Goal: Task Accomplishment & Management: Manage account settings

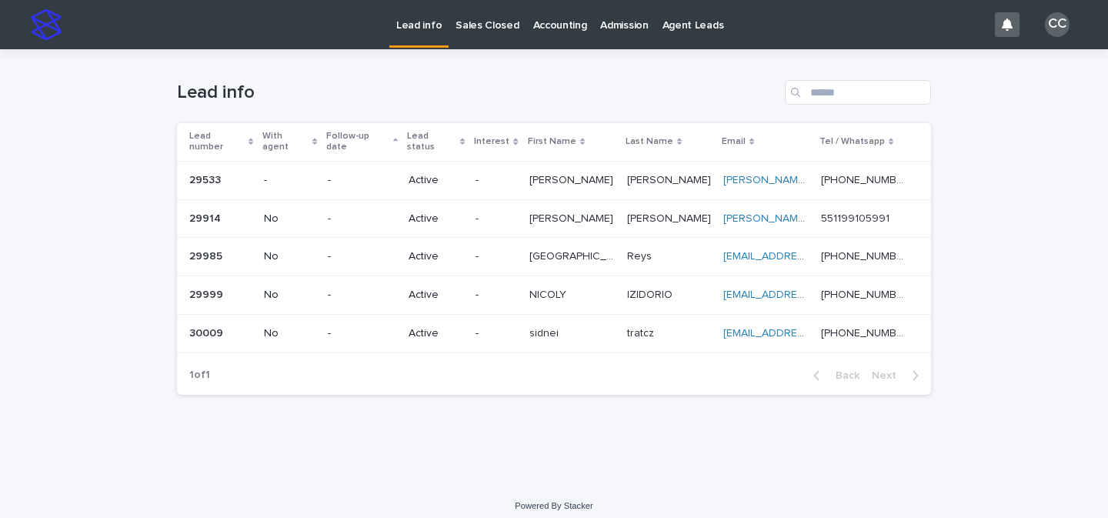
click at [516, 289] on p "-" at bounding box center [496, 295] width 41 height 13
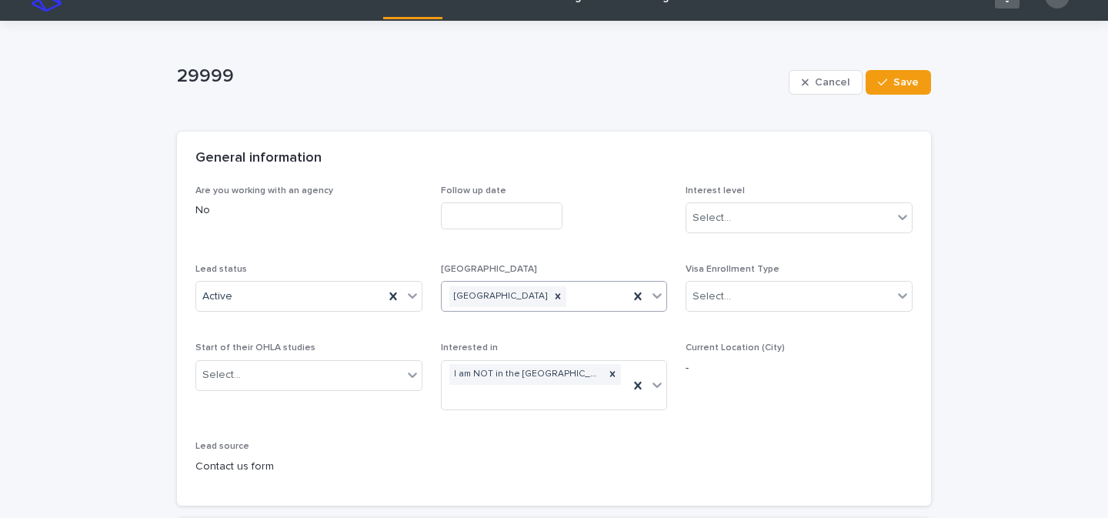
scroll to position [246, 0]
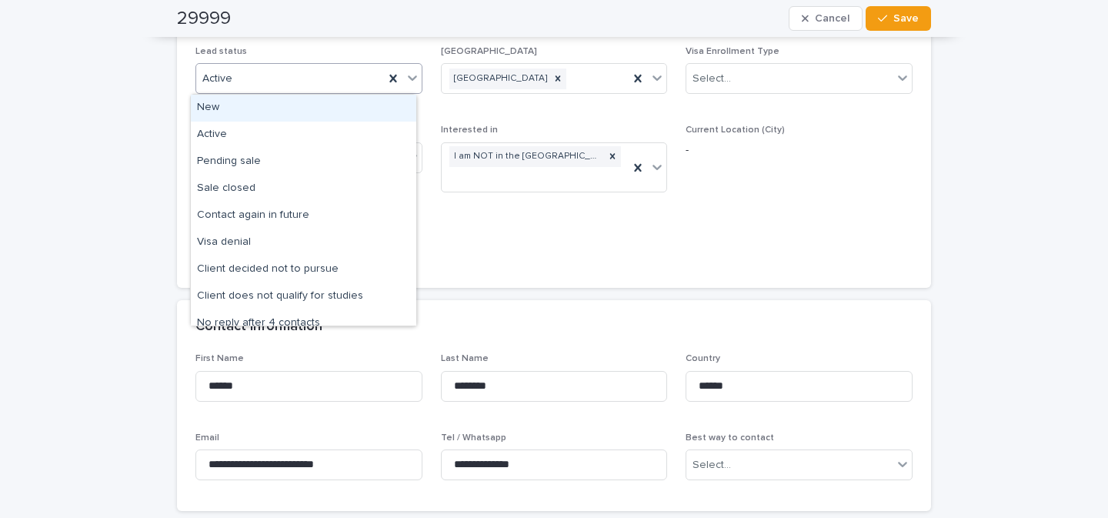
click at [408, 82] on icon at bounding box center [412, 77] width 15 height 15
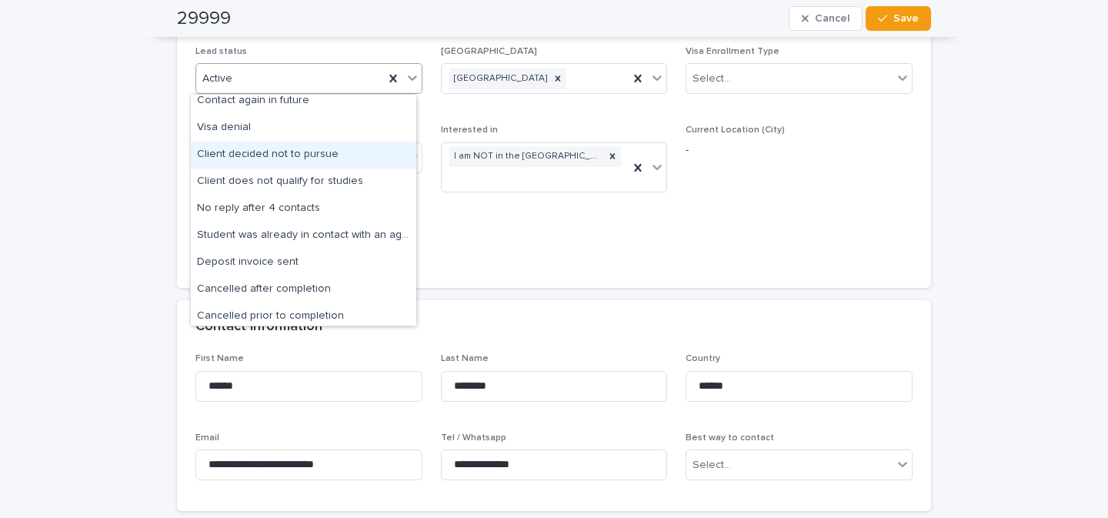
scroll to position [119, 0]
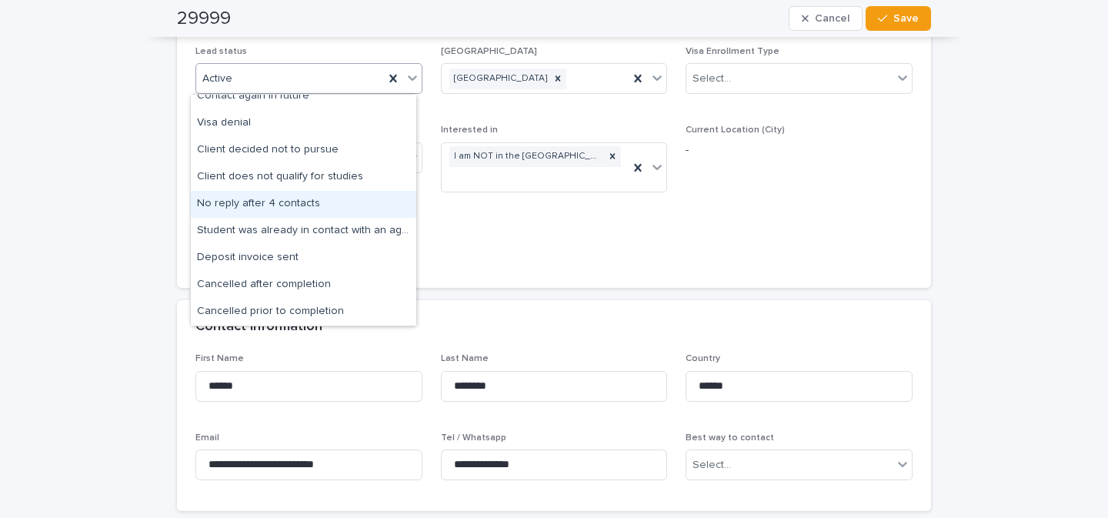
click at [287, 200] on div "No reply after 4 contacts" at bounding box center [303, 204] width 225 height 27
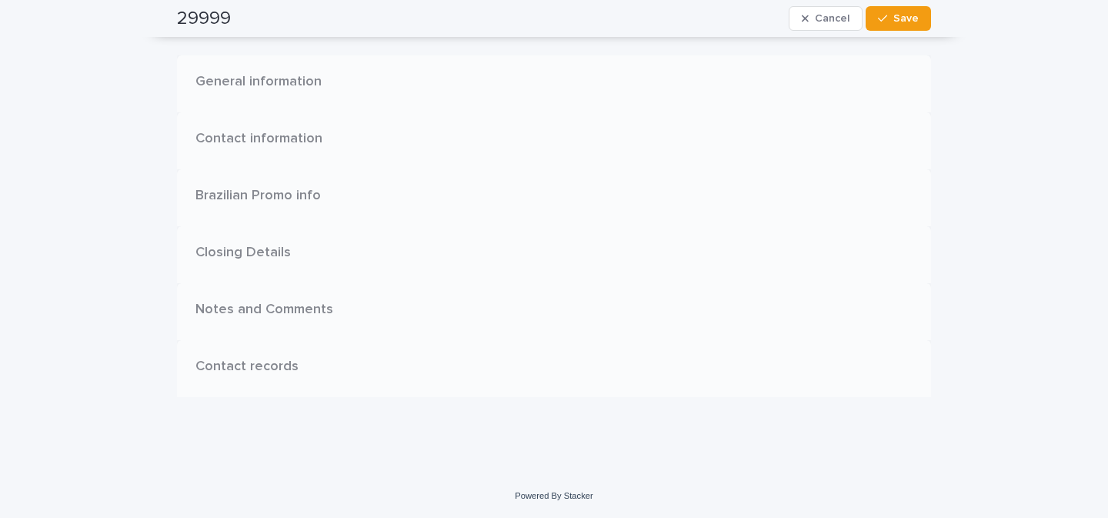
scroll to position [0, 0]
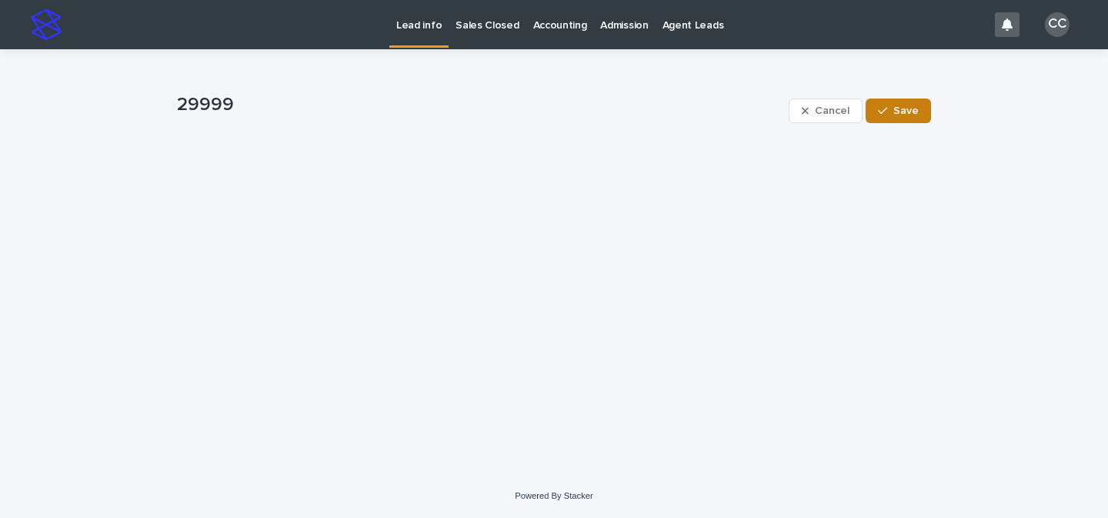
click at [909, 109] on span "Save" at bounding box center [905, 110] width 25 height 11
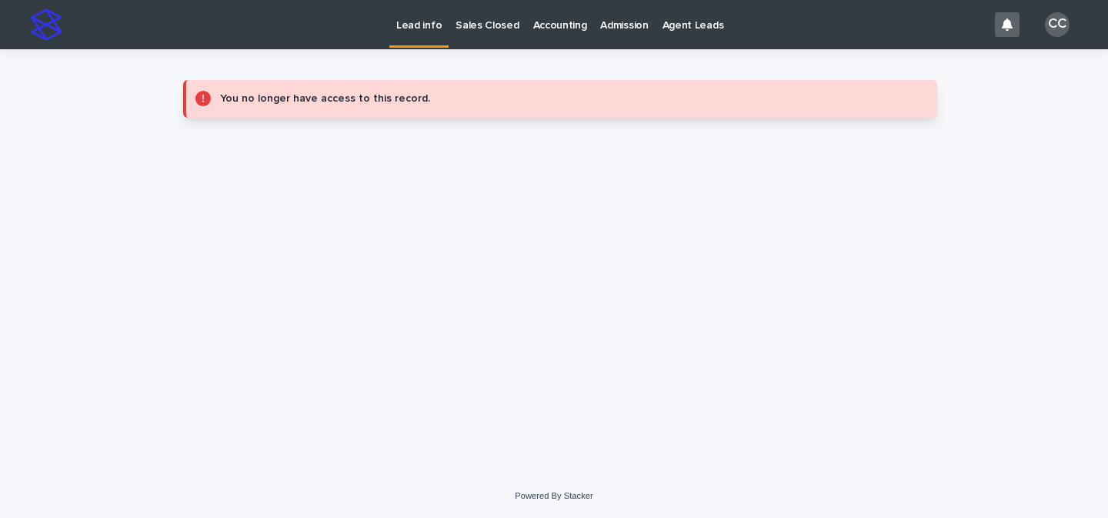
click at [416, 28] on p "Lead info" at bounding box center [418, 16] width 45 height 32
